Goal: Task Accomplishment & Management: Use online tool/utility

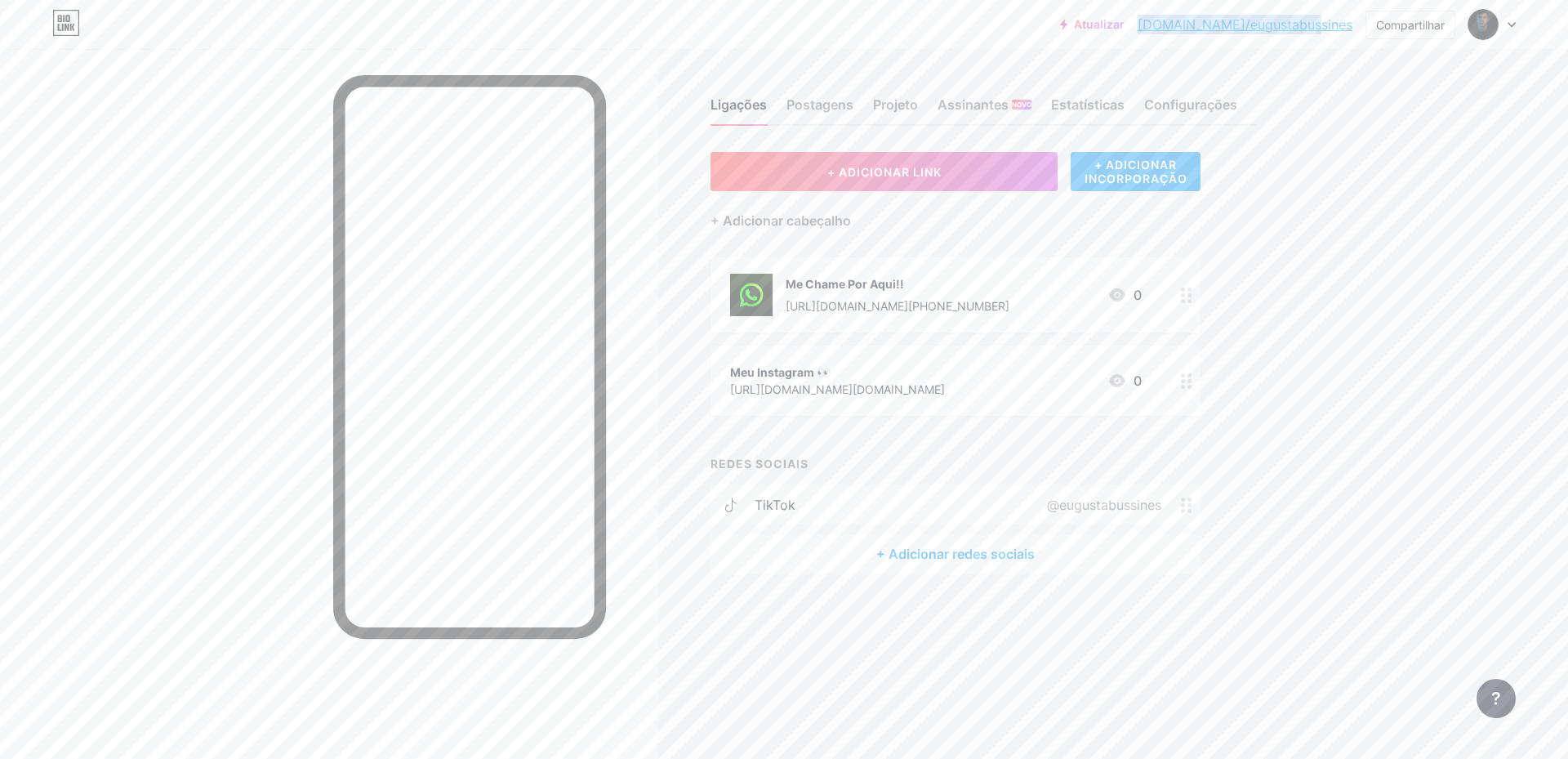
click at [1101, 188] on div "+ ADICIONAR INCORPORAÇÃO" at bounding box center [1135, 171] width 130 height 39
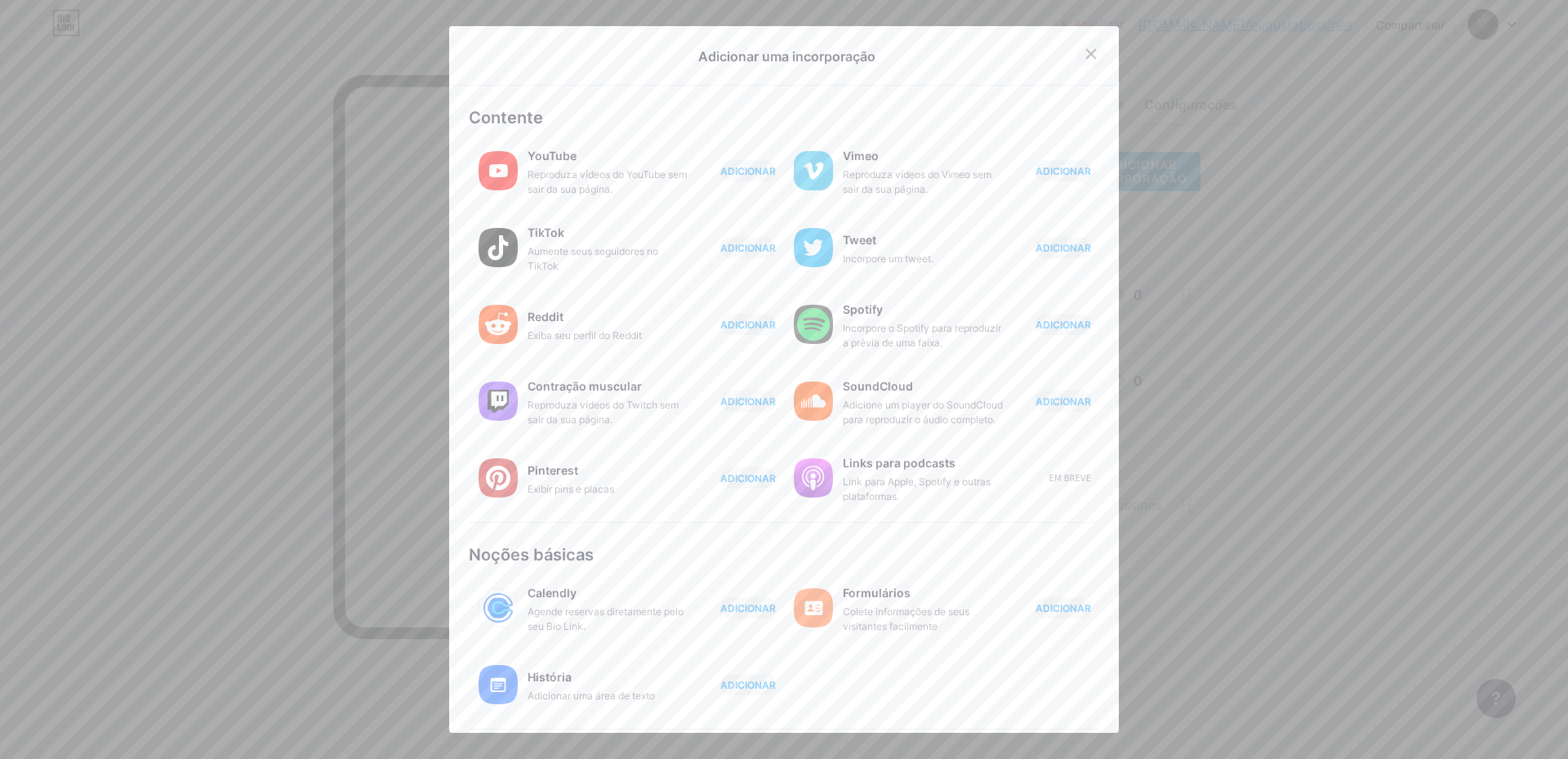
click at [1084, 59] on icon at bounding box center [1090, 53] width 13 height 13
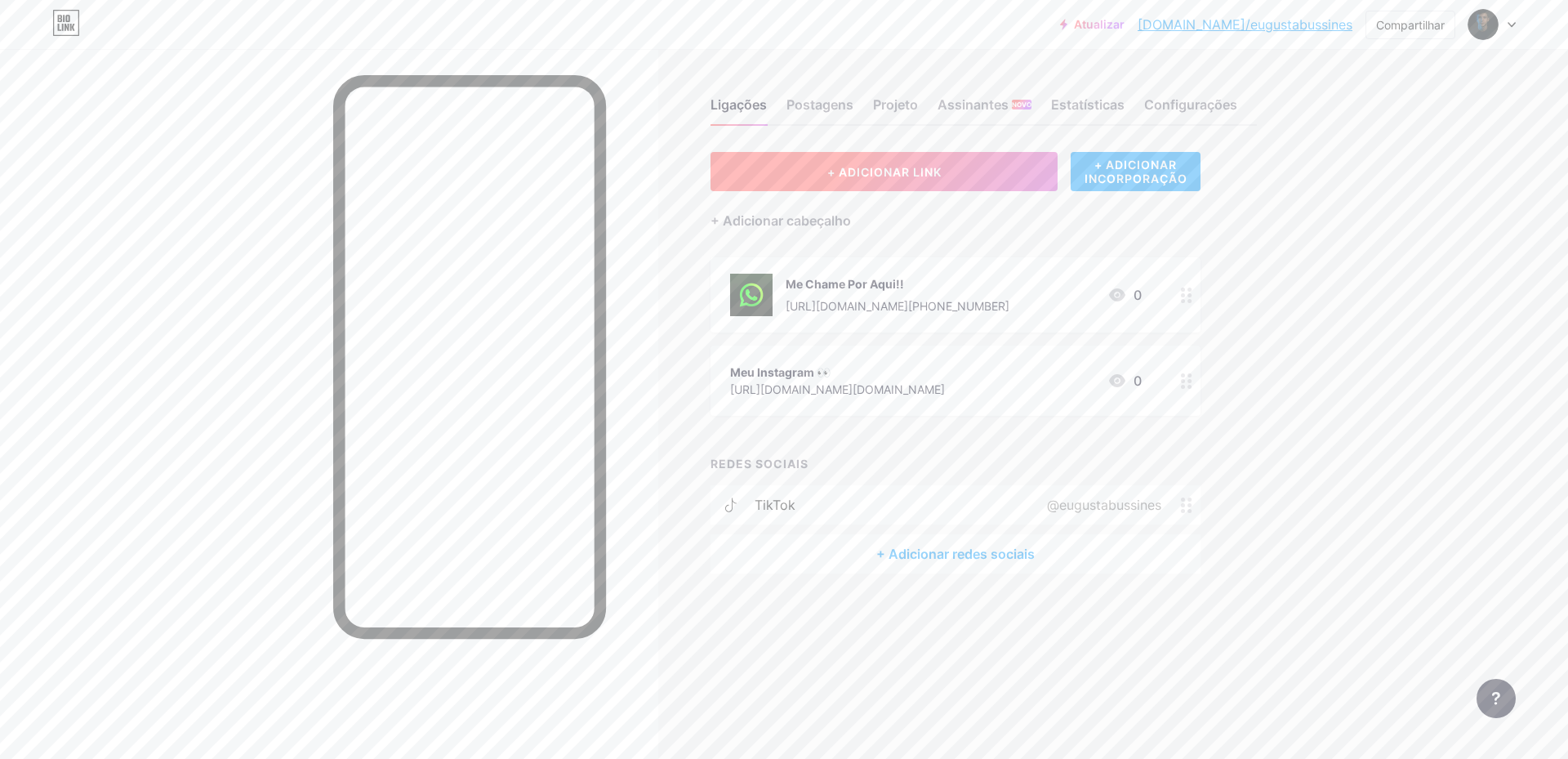
click at [937, 169] on font "+ ADICIONAR LINK" at bounding box center [884, 172] width 115 height 14
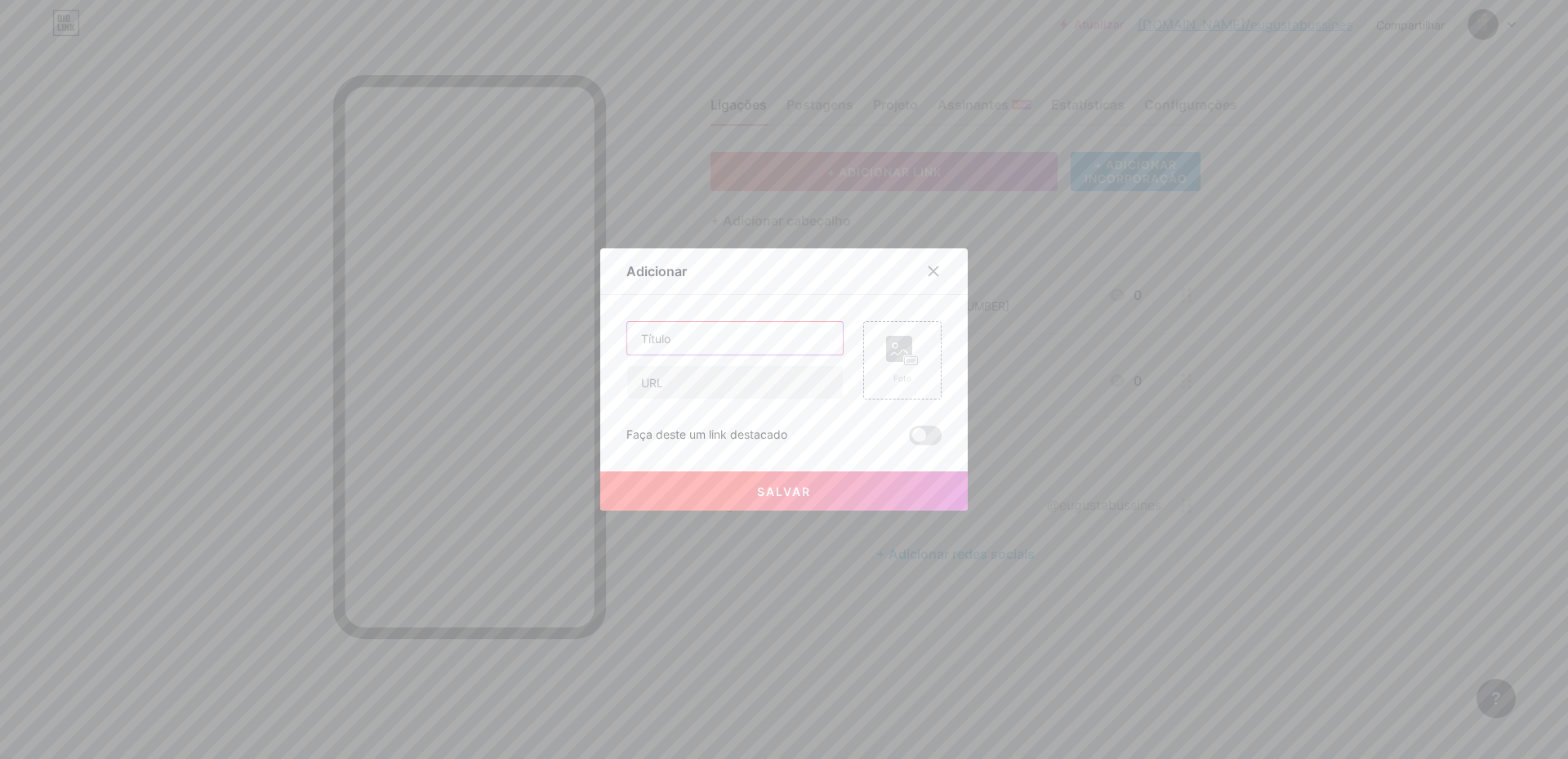
click at [696, 335] on input "text" at bounding box center [735, 338] width 215 height 33
type input "Meu TikTok 👀"
click at [664, 389] on input "text" at bounding box center [735, 382] width 215 height 33
paste input "[URL][DOMAIN_NAME]"
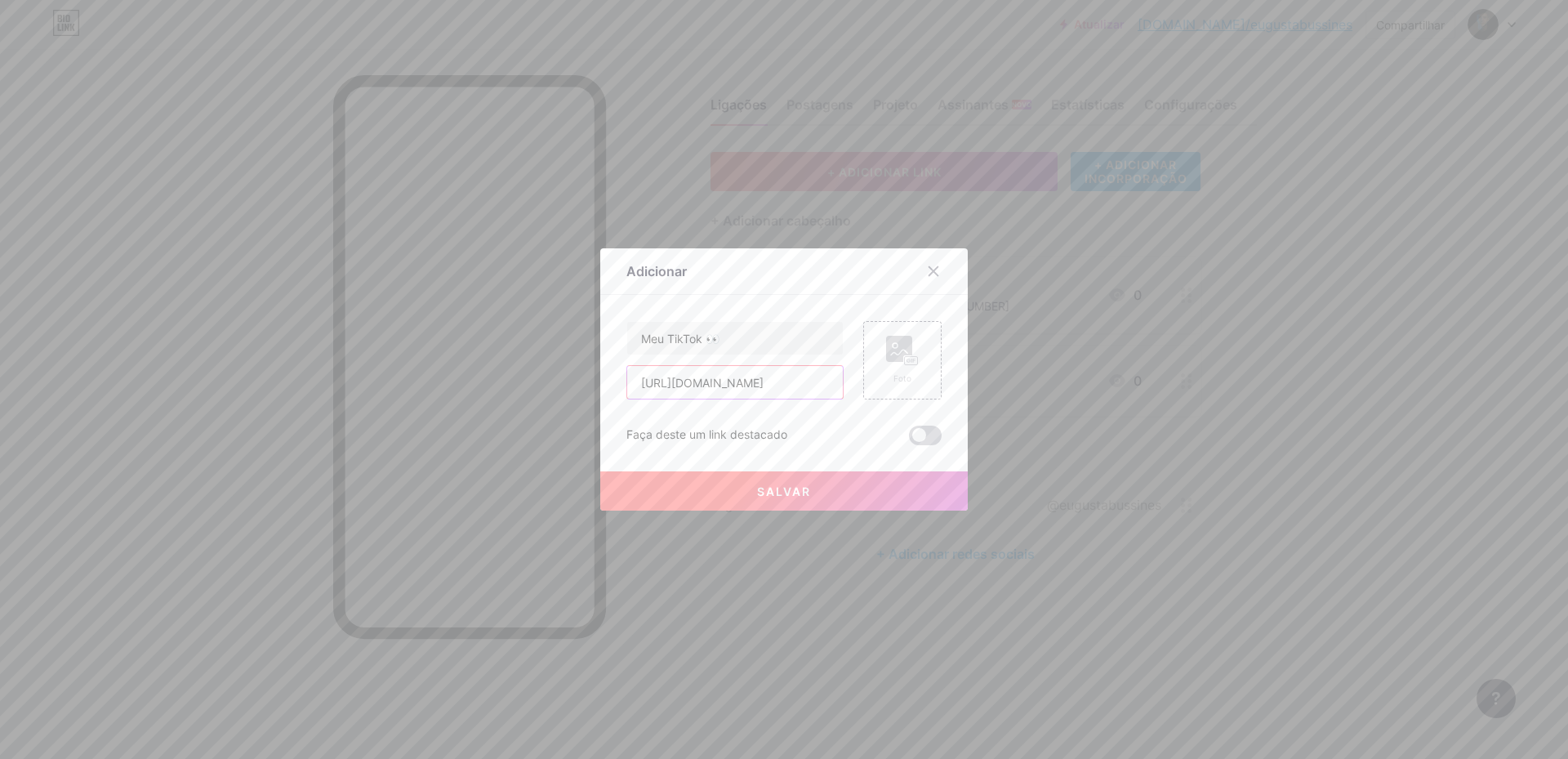
type input "[URL][DOMAIN_NAME]"
click at [925, 437] on span at bounding box center [925, 436] width 33 height 20
click at [909, 439] on input "checkbox" at bounding box center [909, 439] width 0 height 0
click at [925, 433] on span at bounding box center [925, 436] width 33 height 20
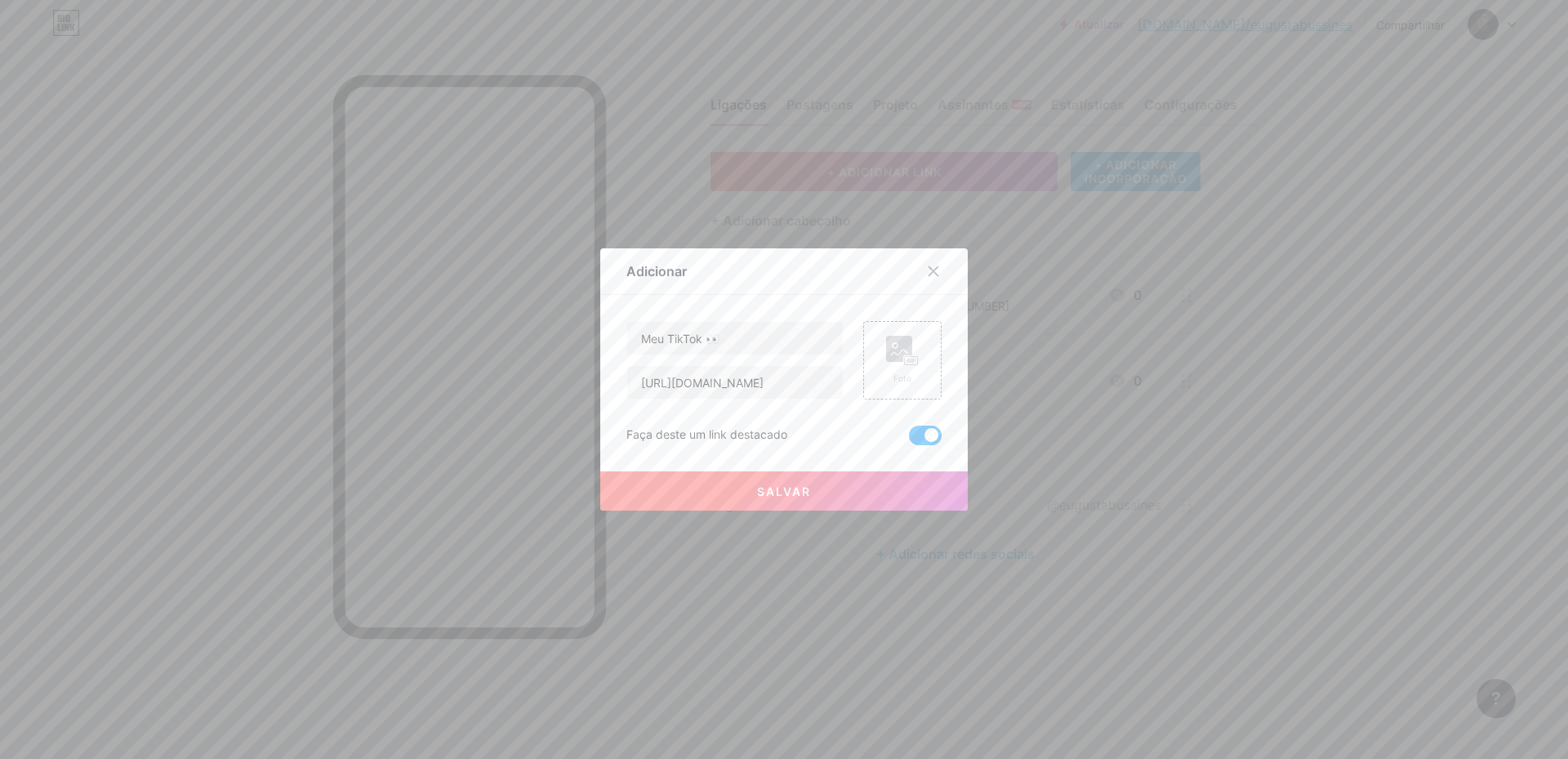
click at [909, 439] on input "checkbox" at bounding box center [909, 439] width 0 height 0
click at [886, 340] on rect at bounding box center [899, 349] width 26 height 26
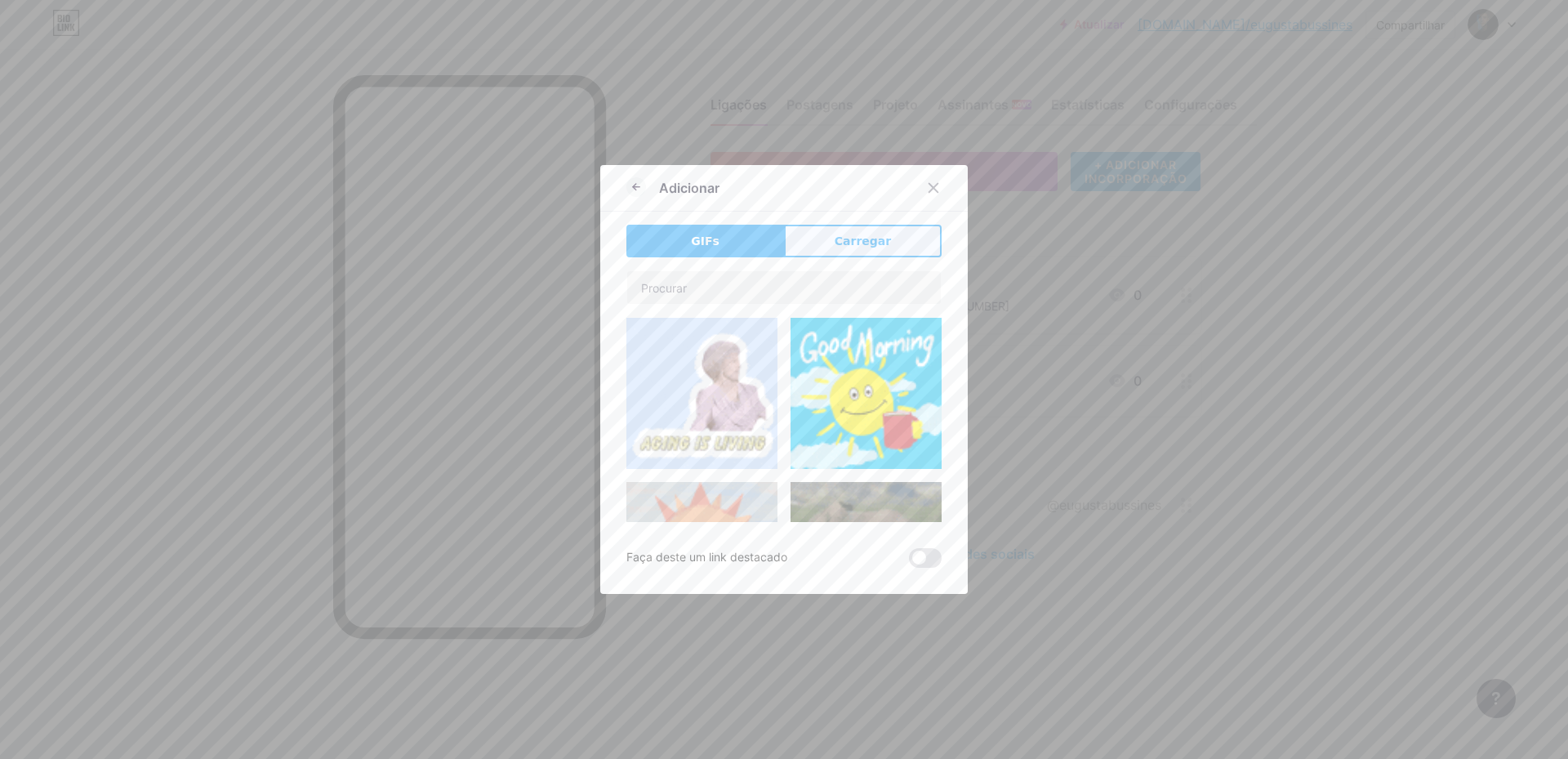
click at [839, 245] on font "Carregar" at bounding box center [863, 240] width 56 height 13
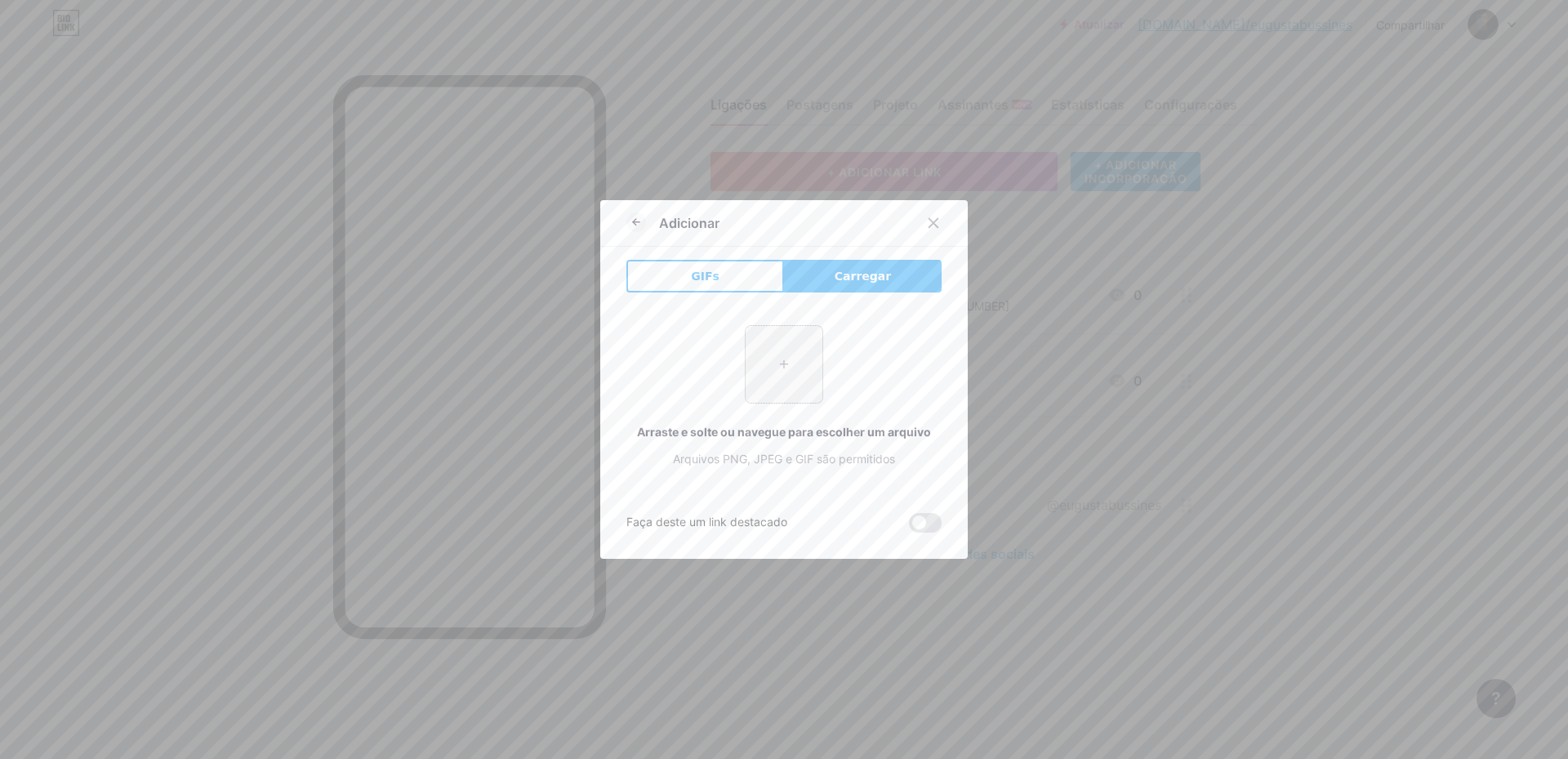
click at [773, 366] on input "file" at bounding box center [784, 364] width 77 height 77
type input "C:\fakepath\6057996-tiktok-logo-on-transparent-background-gratis-vetor.jpg"
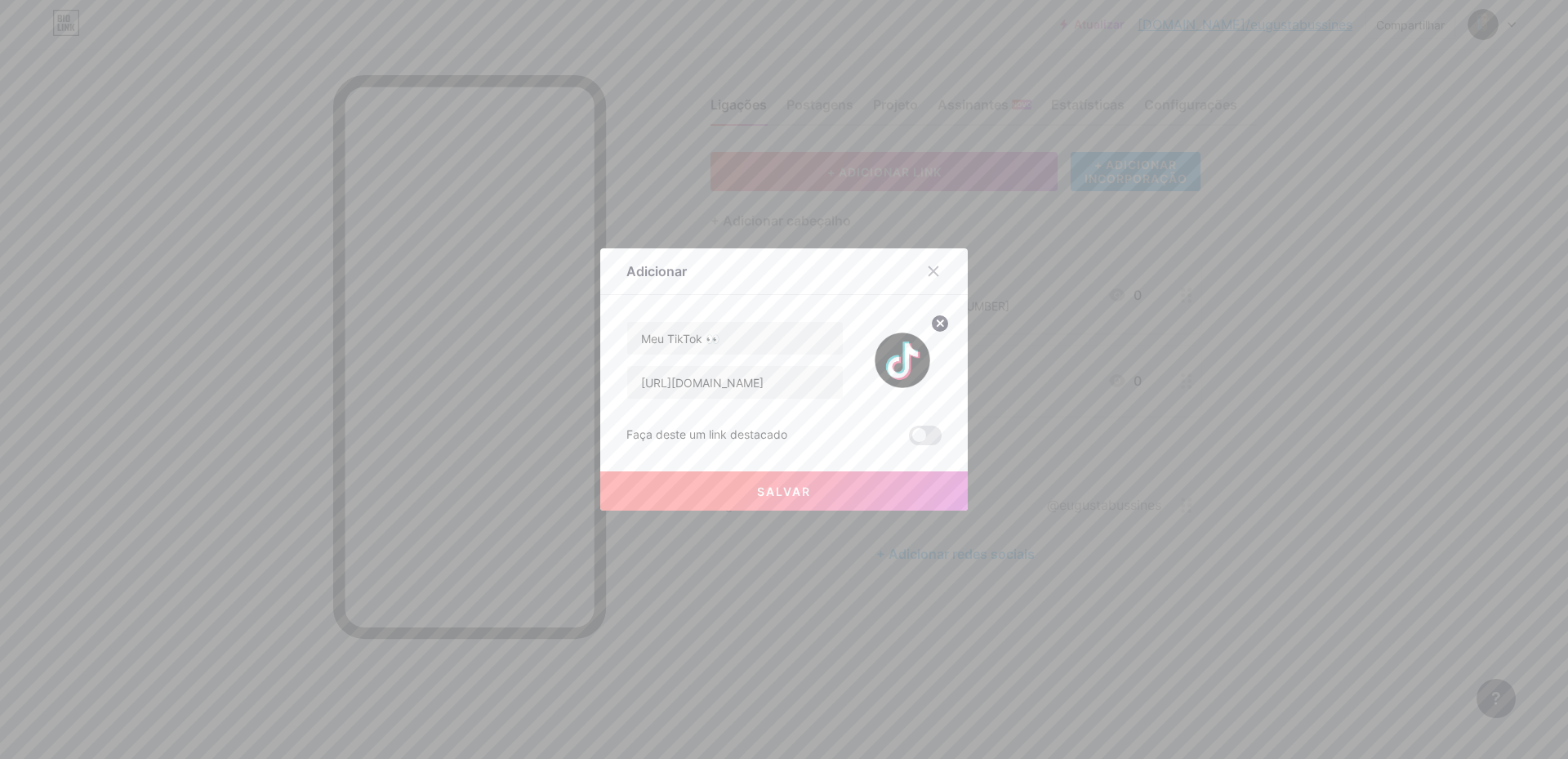
click at [888, 479] on button "Salvar" at bounding box center [784, 490] width 367 height 39
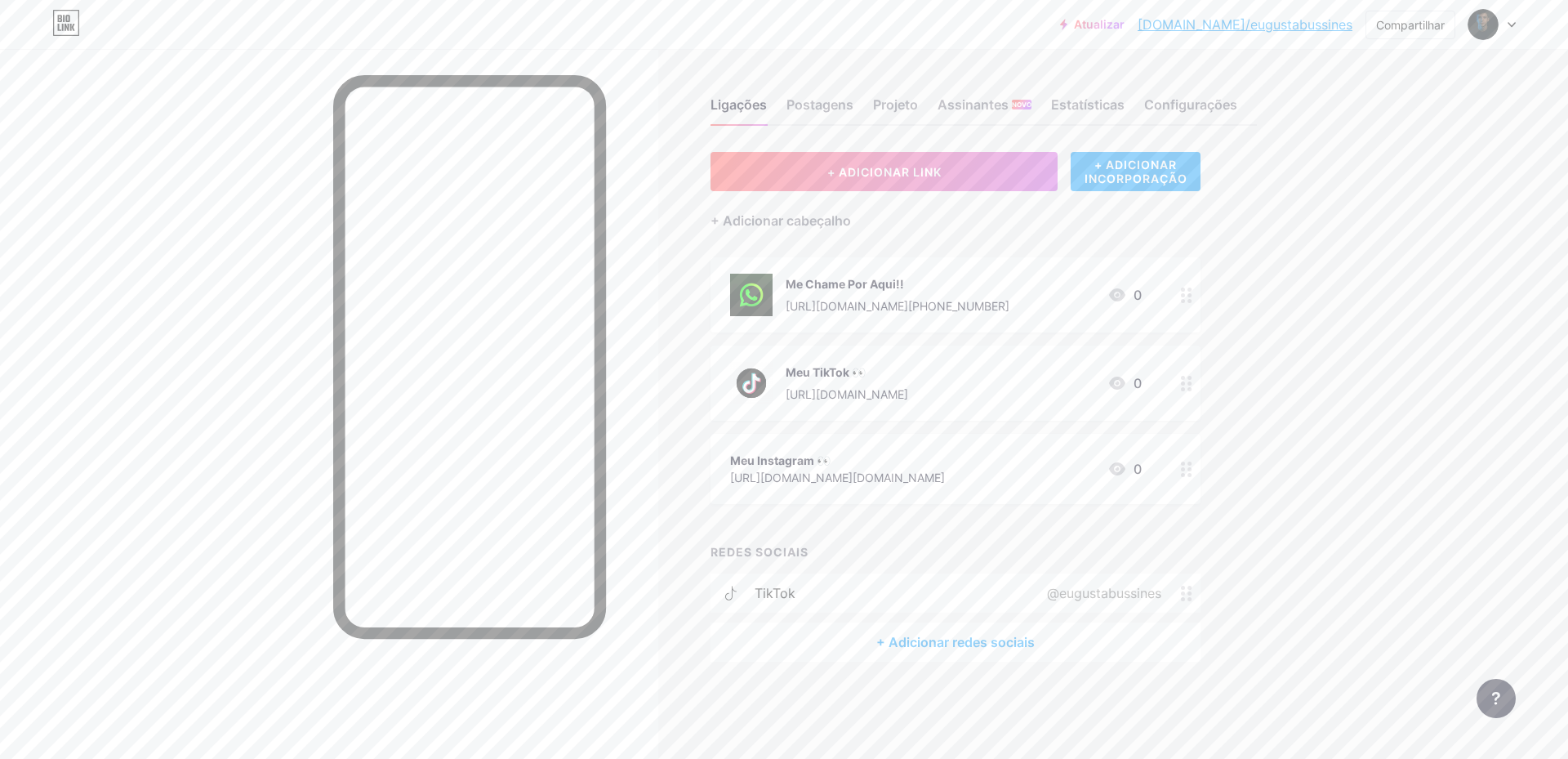
click at [1027, 470] on div "Meu Instagram 👀 [URL][DOMAIN_NAME][DOMAIN_NAME] 0" at bounding box center [936, 469] width 412 height 38
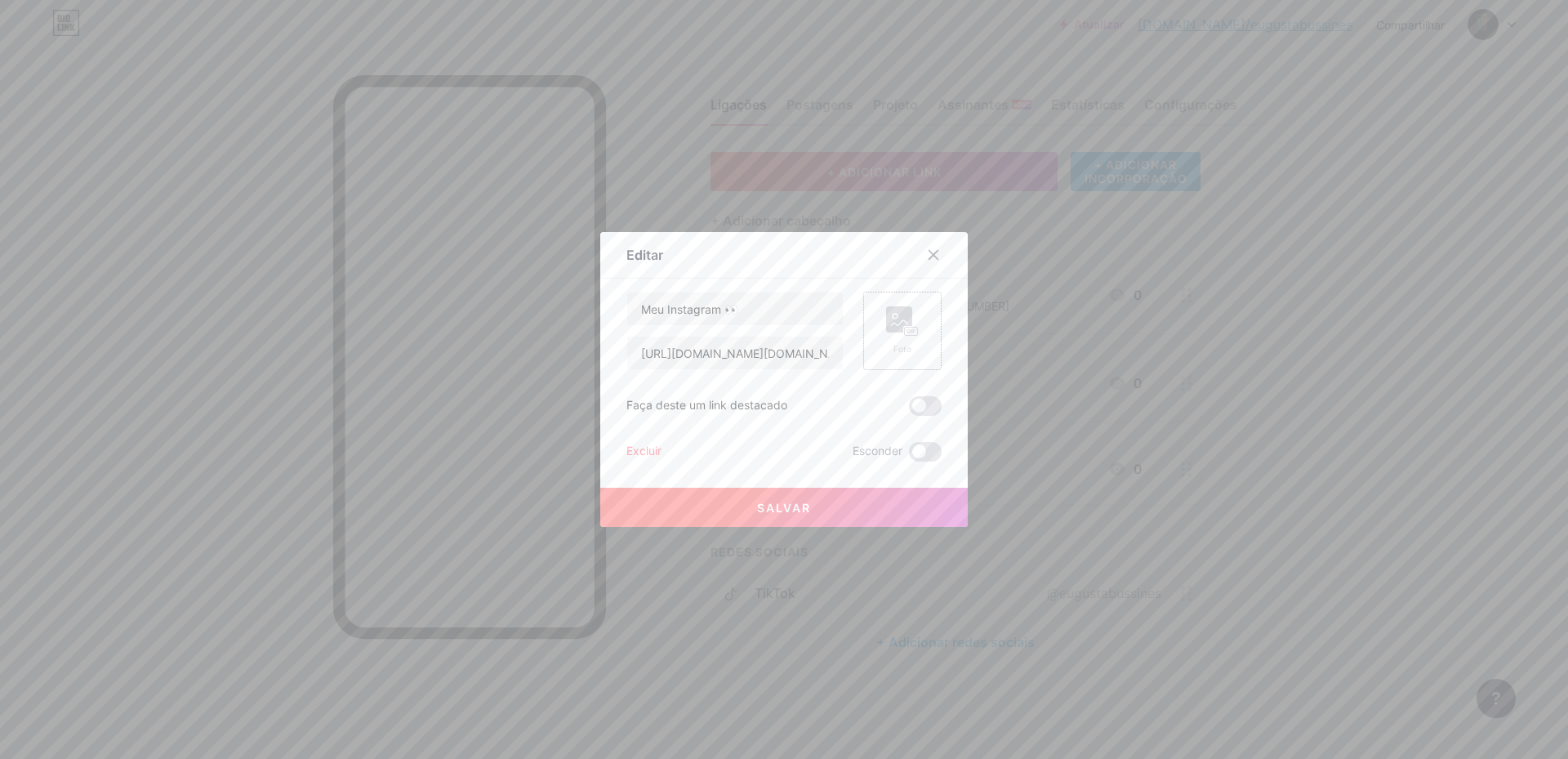
click at [881, 293] on div "Foto" at bounding box center [902, 330] width 79 height 79
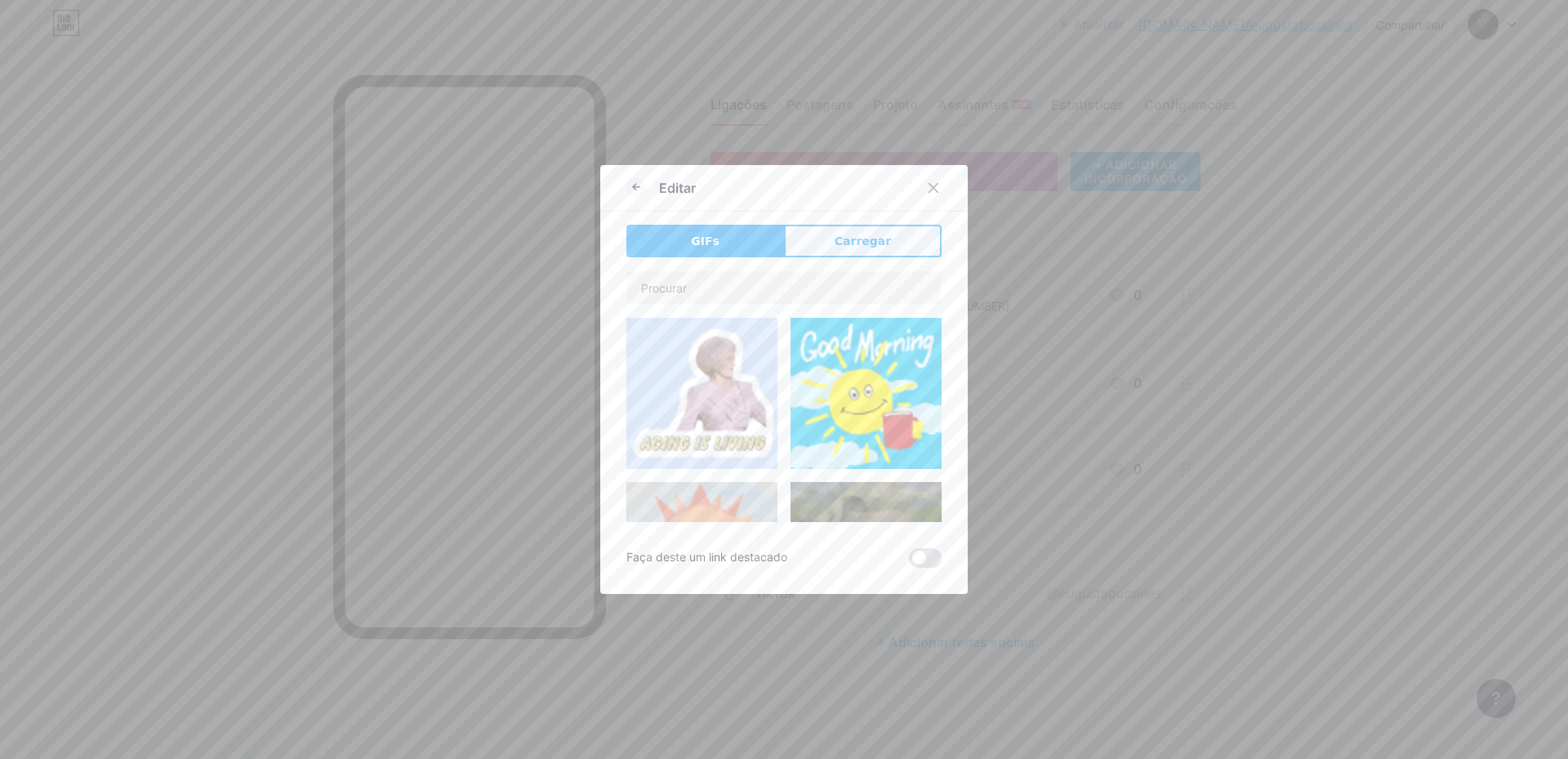
click at [826, 238] on button "Carregar" at bounding box center [863, 240] width 158 height 33
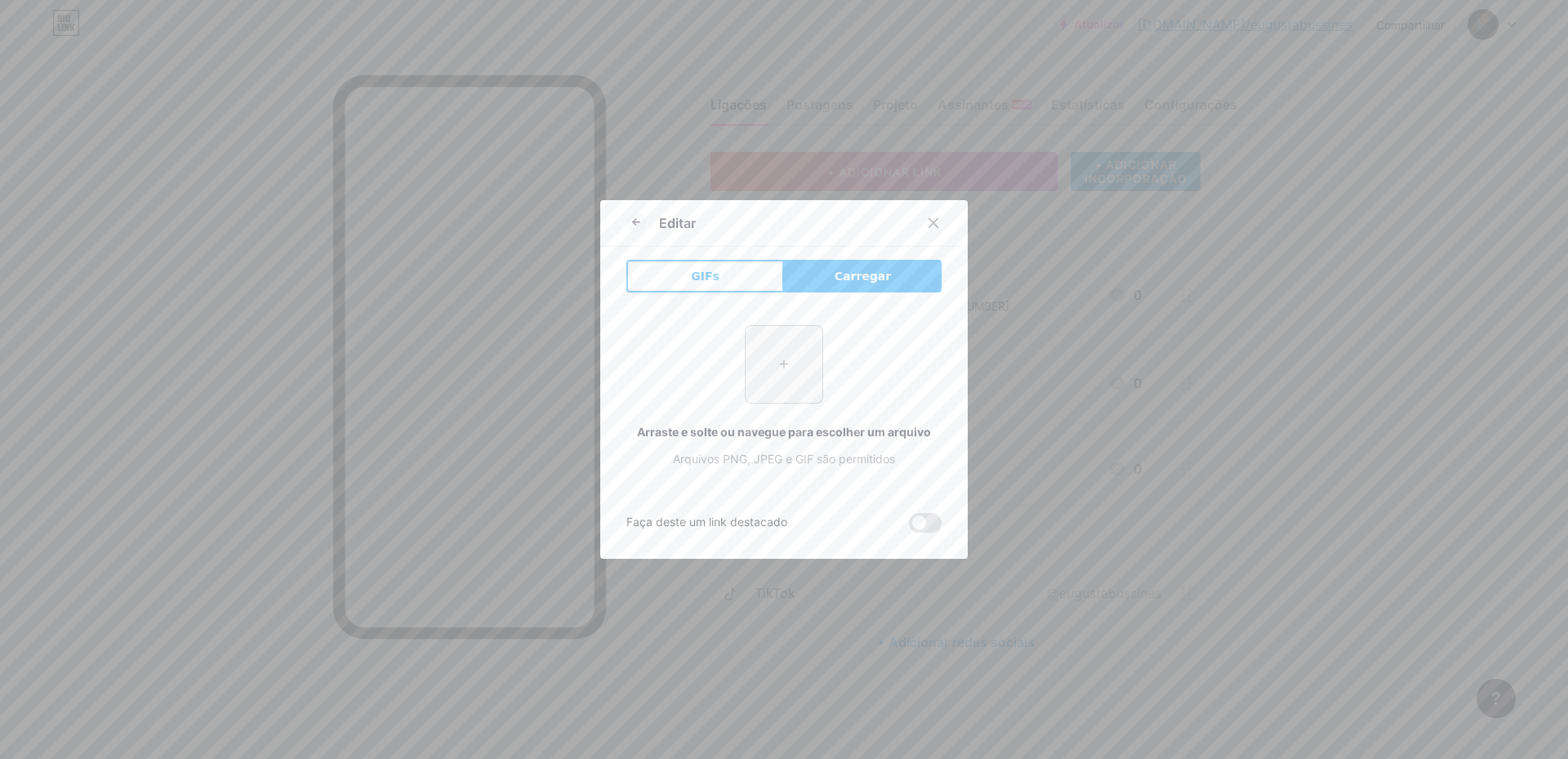
click at [748, 345] on input "file" at bounding box center [784, 364] width 77 height 77
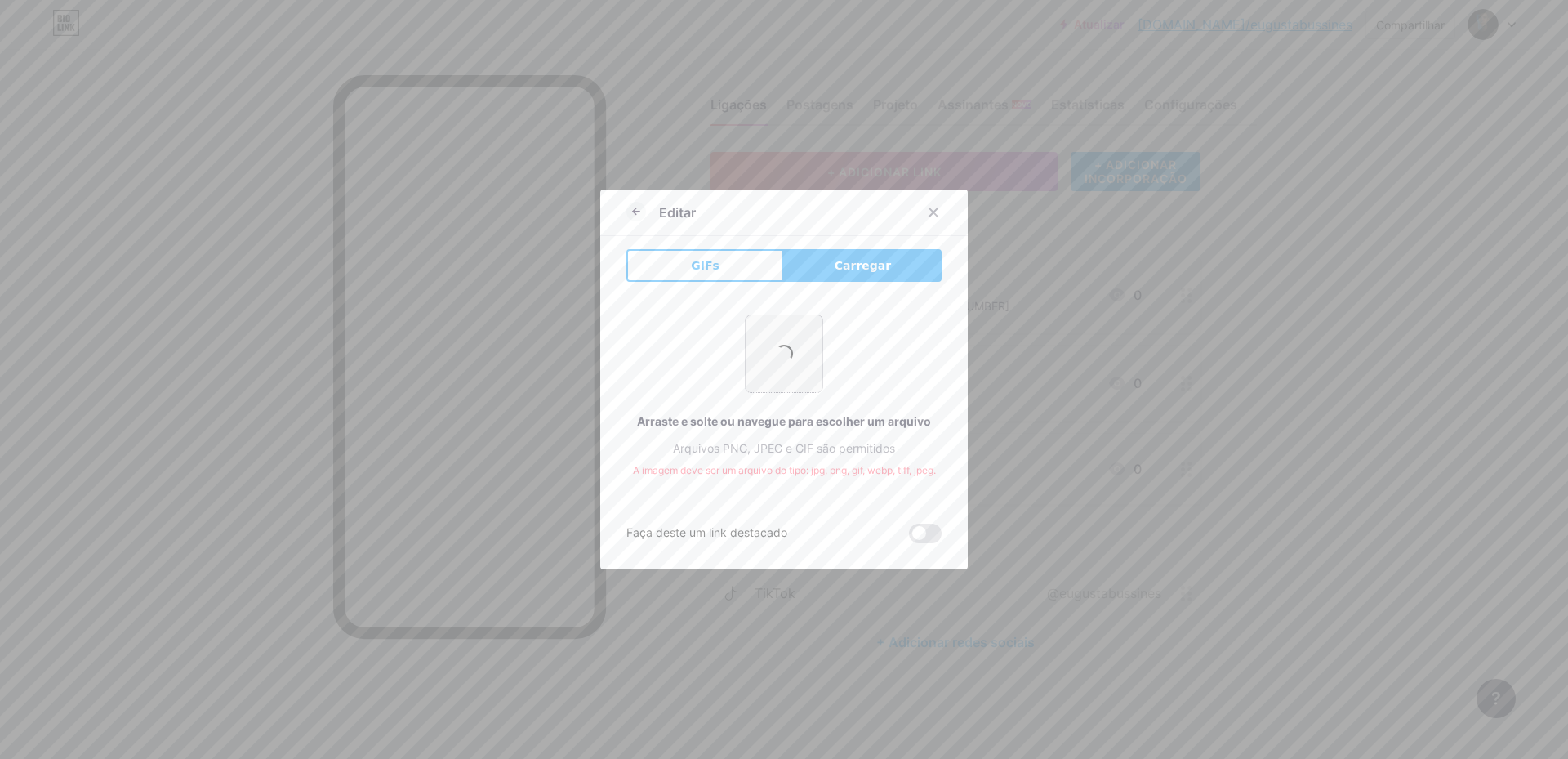
click at [782, 371] on input "file" at bounding box center [784, 353] width 77 height 77
click at [748, 328] on input "file" at bounding box center [784, 353] width 77 height 77
type input "C:\fakepath\87390.png"
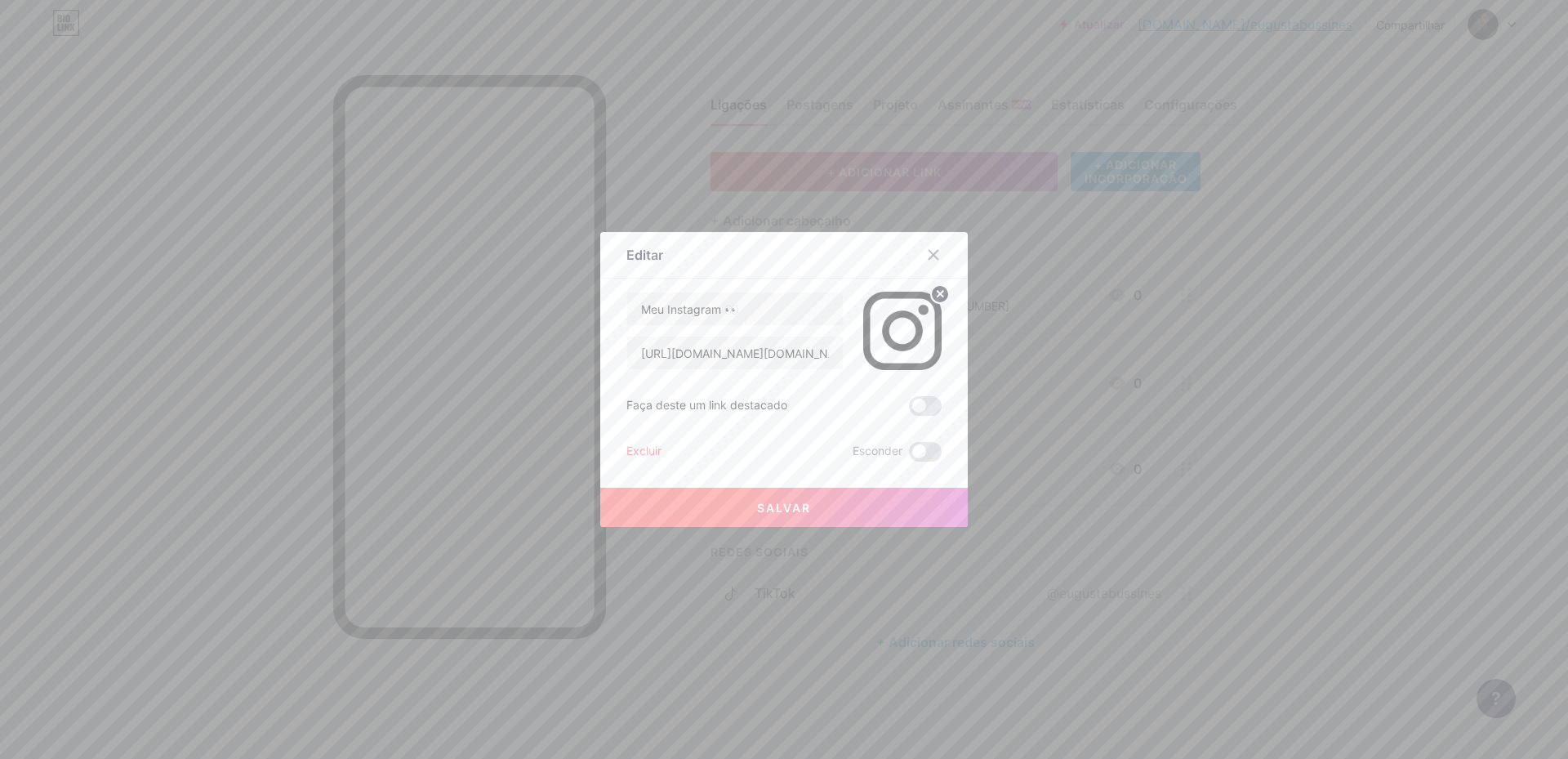
click at [786, 507] on font "Salvar" at bounding box center [784, 508] width 54 height 14
